Goal: Task Accomplishment & Management: Manage account settings

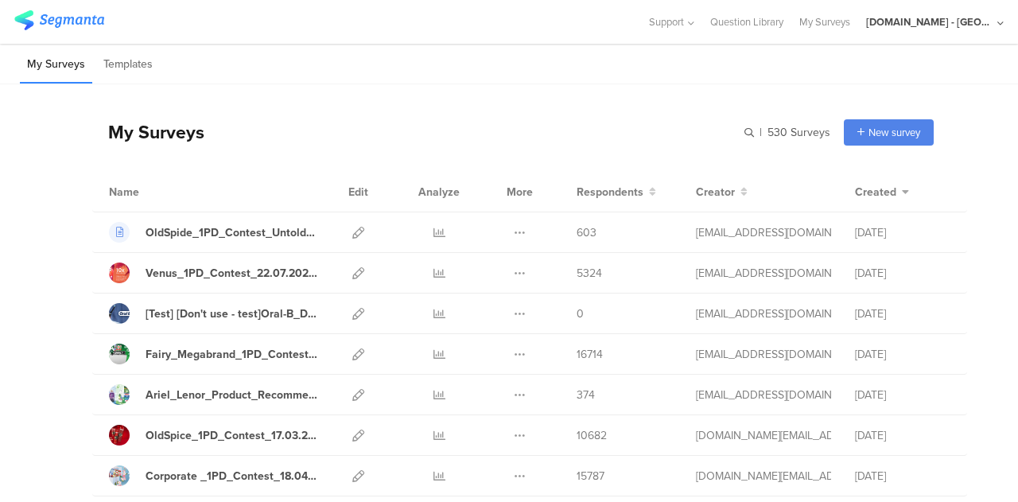
click at [955, 17] on div "[DOMAIN_NAME] - [GEOGRAPHIC_DATA]" at bounding box center [929, 21] width 127 height 15
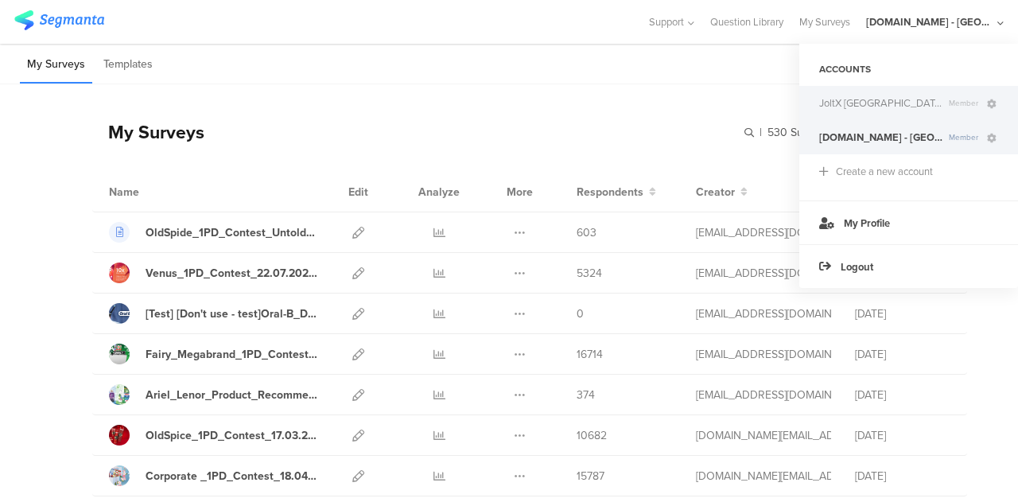
click at [841, 113] on div "JoltX [GEOGRAPHIC_DATA] Member" at bounding box center [908, 103] width 219 height 34
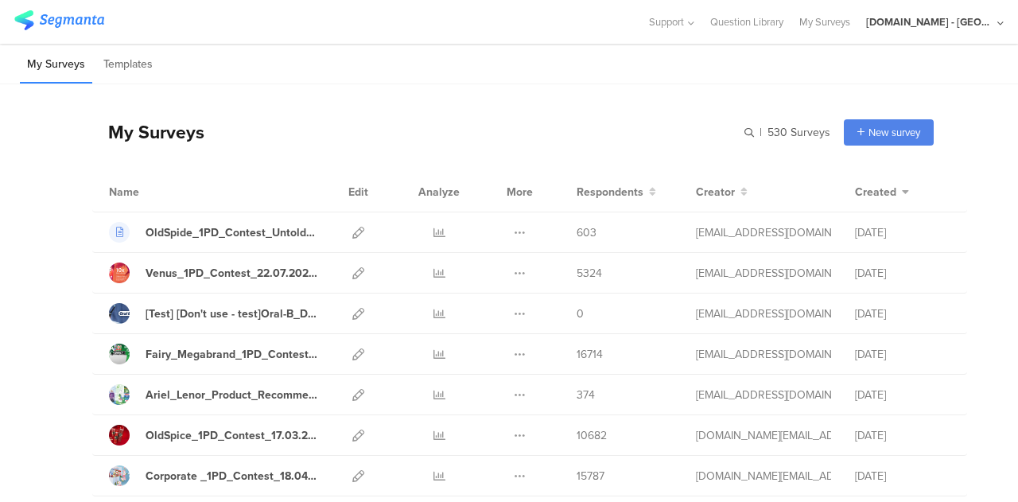
click at [937, 21] on div "[DOMAIN_NAME] - [GEOGRAPHIC_DATA]" at bounding box center [929, 21] width 127 height 15
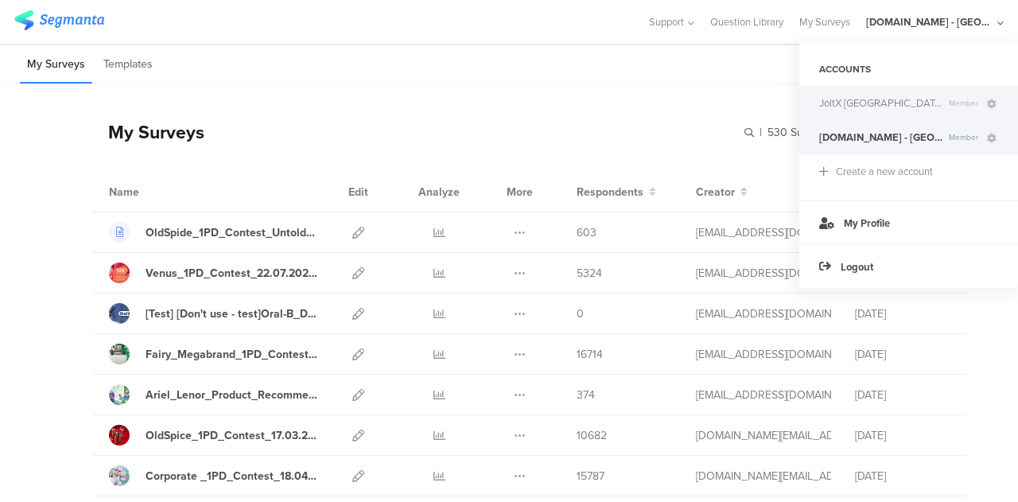
click at [860, 104] on span "JoltX [GEOGRAPHIC_DATA]" at bounding box center [880, 102] width 123 height 15
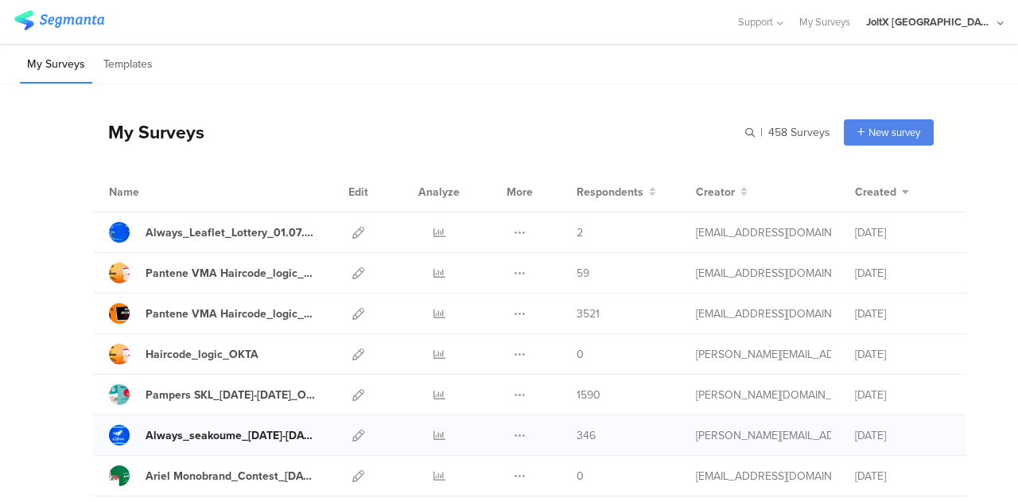
click at [283, 433] on div "Always_seakoume_[DATE]-[DATE]_OKTA" at bounding box center [232, 435] width 172 height 17
click at [352, 230] on icon at bounding box center [358, 233] width 12 height 12
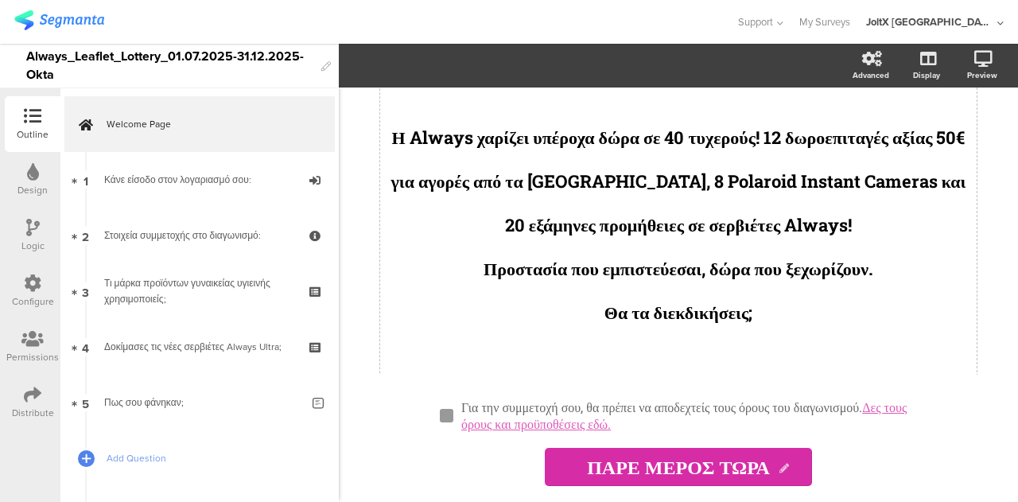
scroll to position [130, 0]
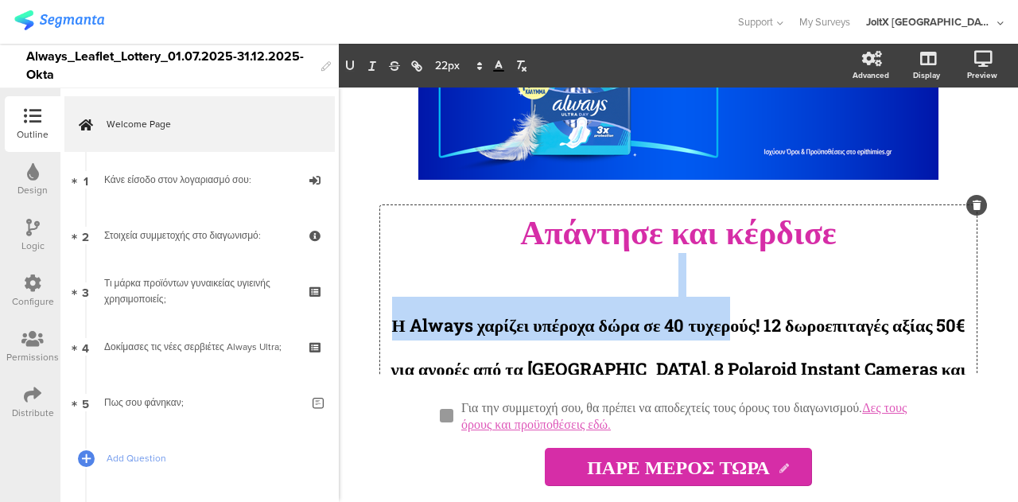
drag, startPoint x: 767, startPoint y: 318, endPoint x: 568, endPoint y: 264, distance: 206.8
click at [568, 264] on div "Απάντησε και κέρδισε Η Always χαρίζει υπέροχα δώρα σε 40 τυχερούς! 12 δωροεπιτα…" at bounding box center [678, 406] width 596 height 402
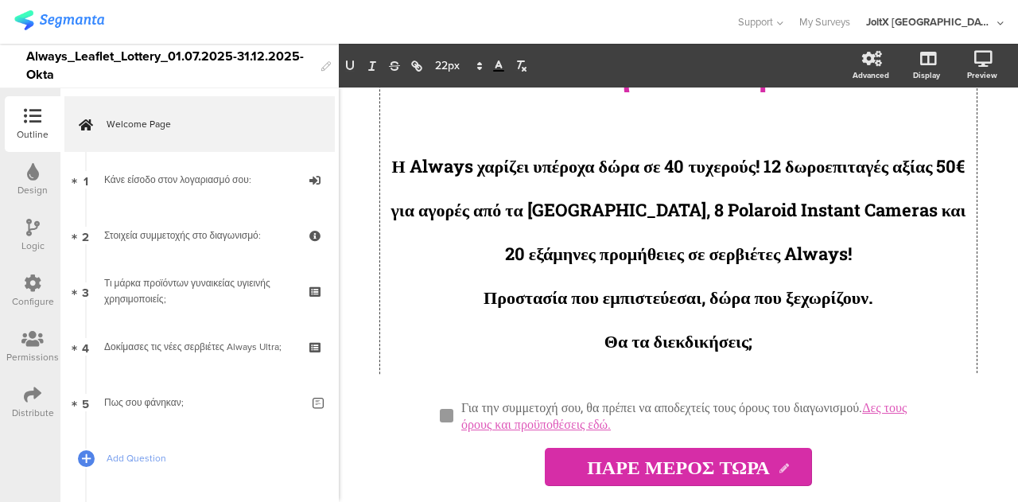
click at [366, 324] on div "/ Απάντησε και κέρδισε Η Always χαρίζει υπέροχα δώρα σε 40 τυχερούς! 12 δωροεπι…" at bounding box center [678, 230] width 636 height 287
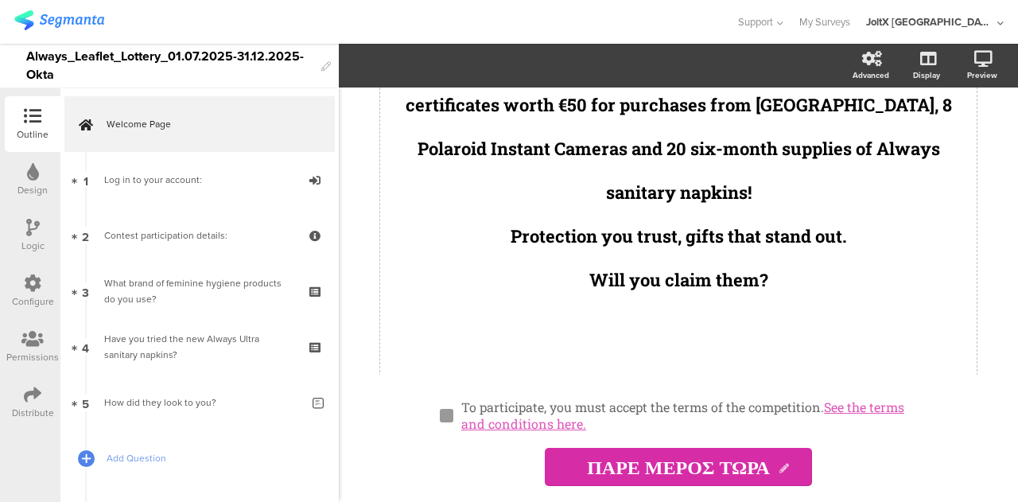
scroll to position [302, 0]
